Goal: Task Accomplishment & Management: Use online tool/utility

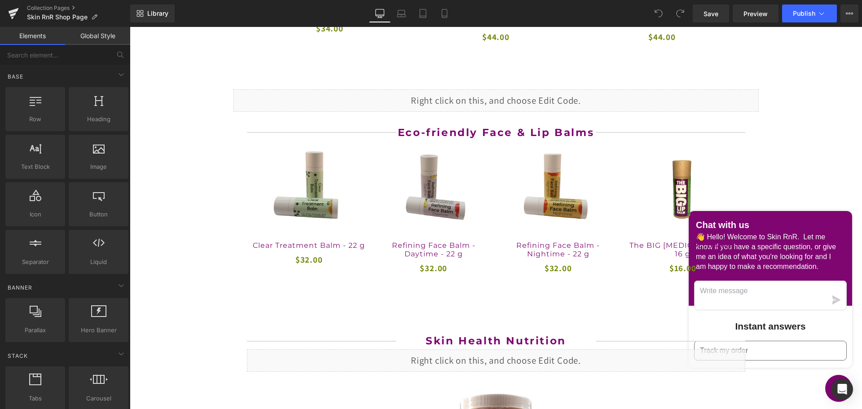
scroll to position [763, 0]
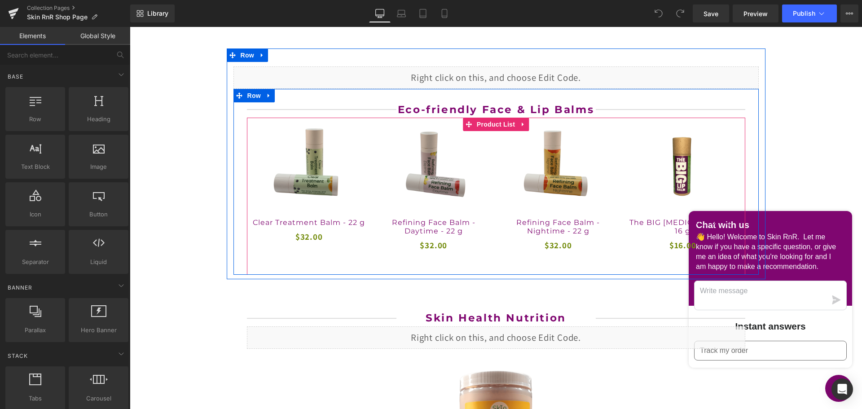
drag, startPoint x: 492, startPoint y: 125, endPoint x: 409, endPoint y: 141, distance: 85.1
click at [492, 125] on span "Product List" at bounding box center [496, 124] width 43 height 13
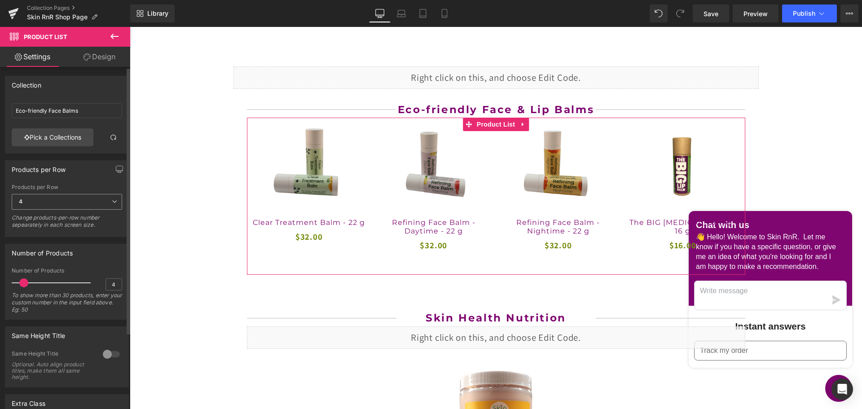
click at [53, 204] on span "4" at bounding box center [67, 202] width 110 height 16
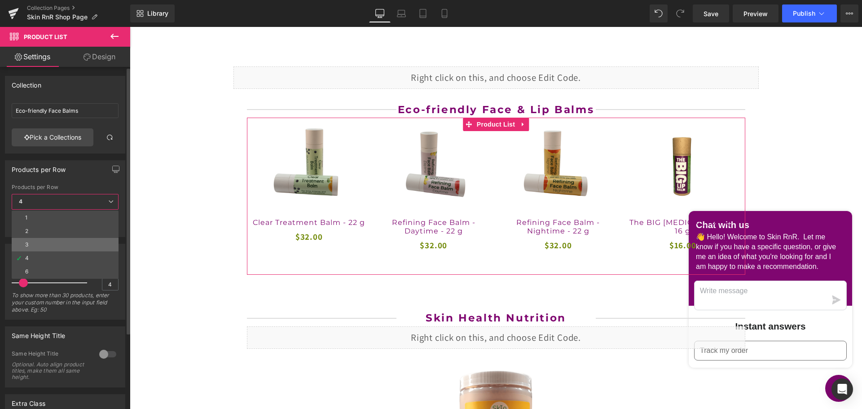
click at [51, 241] on li "3" at bounding box center [65, 244] width 107 height 13
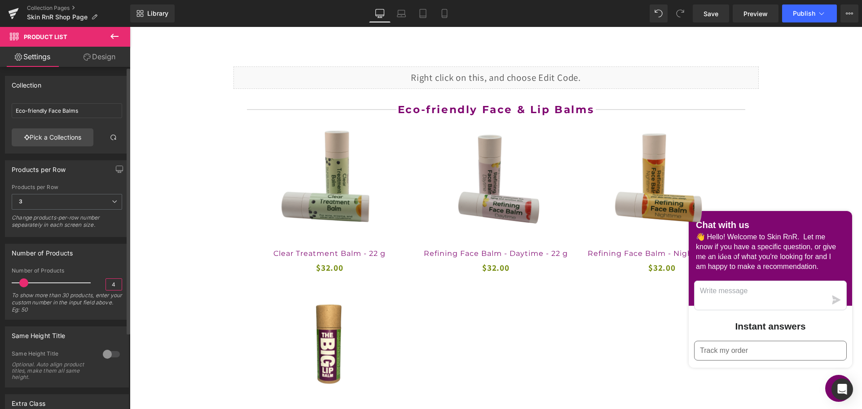
click at [106, 285] on input "4" at bounding box center [114, 284] width 16 height 11
drag, startPoint x: 116, startPoint y: 285, endPoint x: 97, endPoint y: 284, distance: 19.3
click at [97, 284] on div "Number of Products 4 To show more than 30 products, enter your custom number in…" at bounding box center [67, 294] width 110 height 52
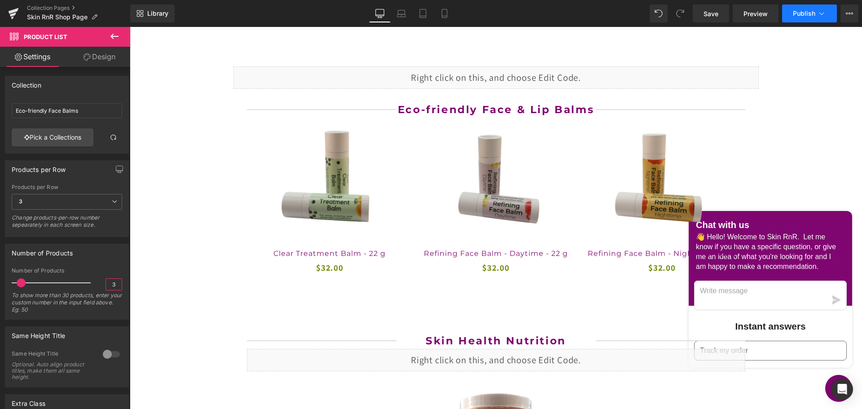
type input "3"
click at [805, 17] on button "Publish" at bounding box center [809, 13] width 55 height 18
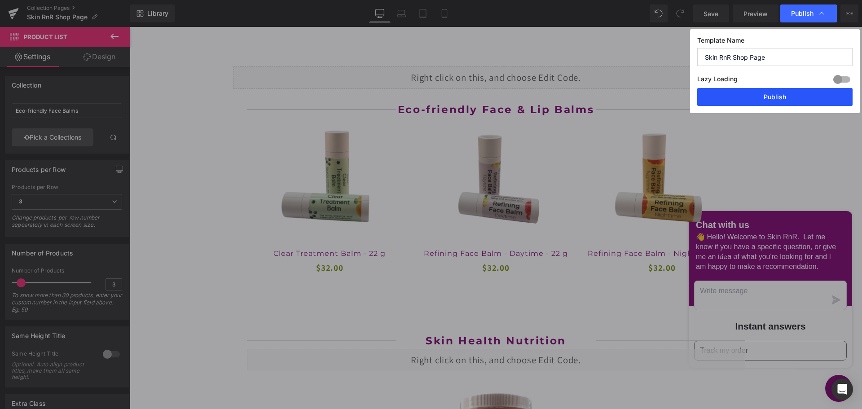
click at [791, 101] on button "Publish" at bounding box center [774, 97] width 155 height 18
